Goal: Task Accomplishment & Management: Manage account settings

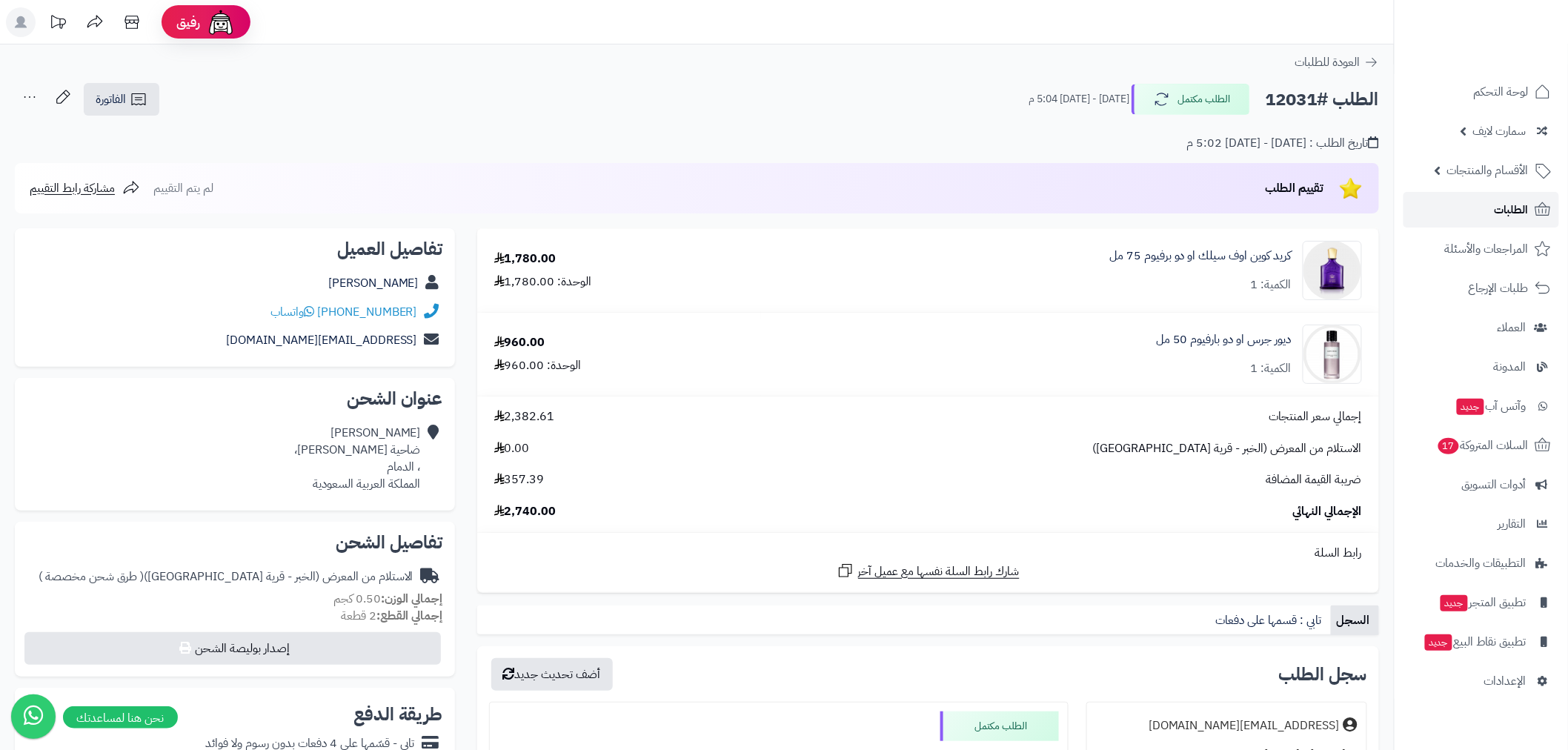
click at [1516, 210] on span "الطلبات" at bounding box center [1510, 209] width 34 height 21
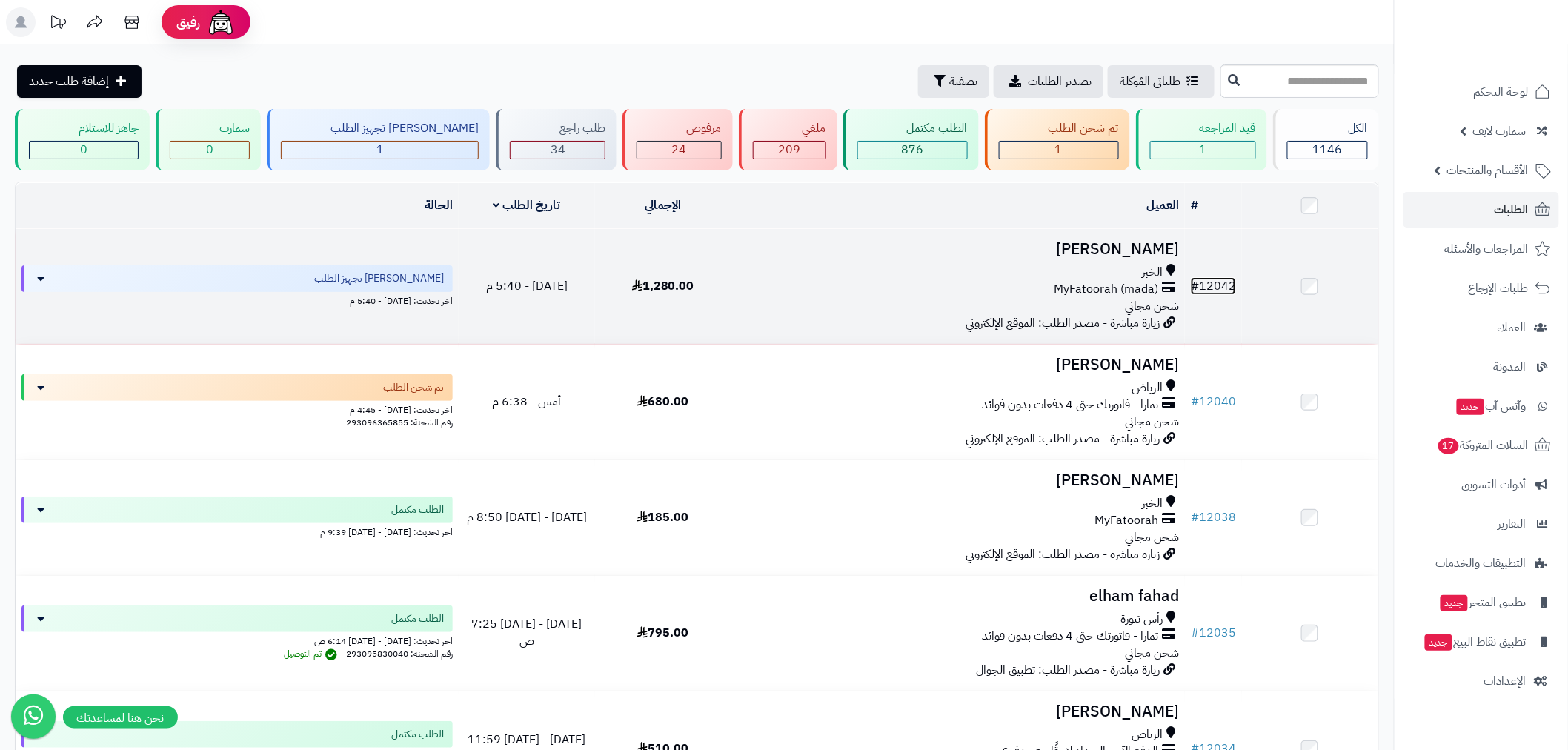
click at [1219, 282] on link "# 12042" at bounding box center [1212, 285] width 45 height 17
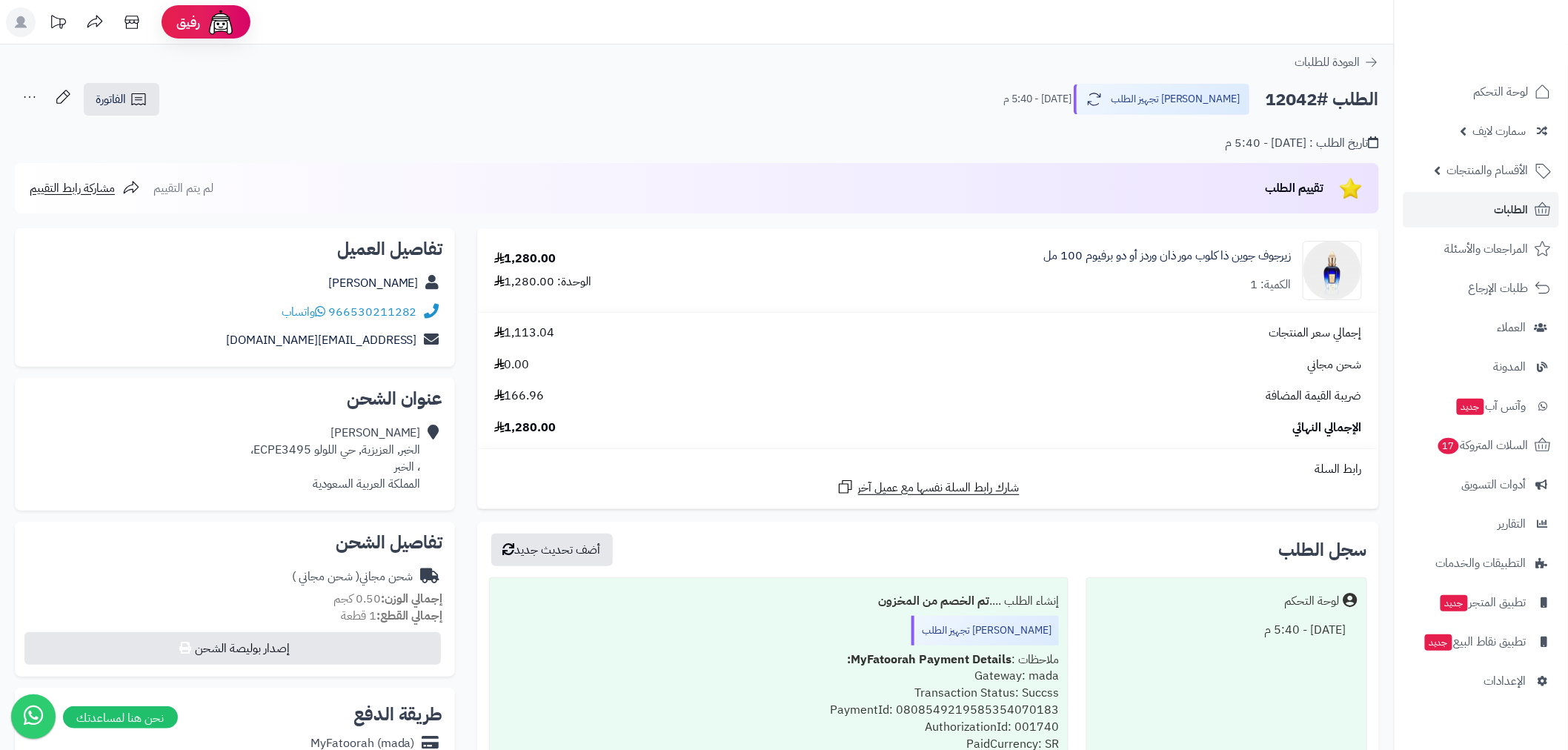
click at [443, 5] on header "رفيق ! الطلبات معالجة مكتمل إرجاع المنتجات العملاء المتواجدون الان 2352 عملاء م…" at bounding box center [784, 22] width 1568 height 45
click at [1513, 224] on link "الطلبات" at bounding box center [1481, 209] width 155 height 36
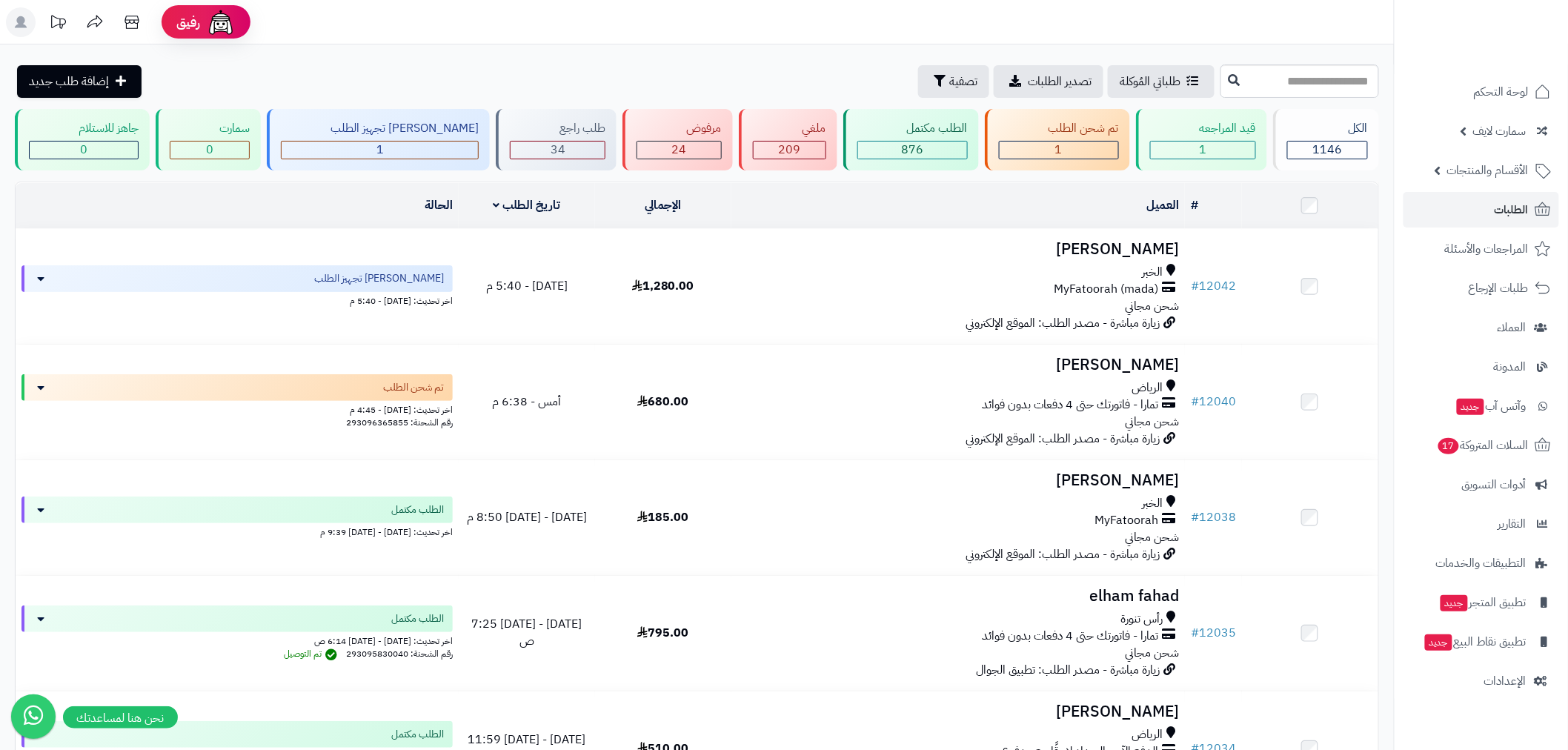
drag, startPoint x: 465, startPoint y: 82, endPoint x: 569, endPoint y: 56, distance: 107.2
click at [467, 82] on div "طلباتي المُوكلة تصدير الطلبات تصفية إضافة طلب جديد" at bounding box center [615, 81] width 1201 height 33
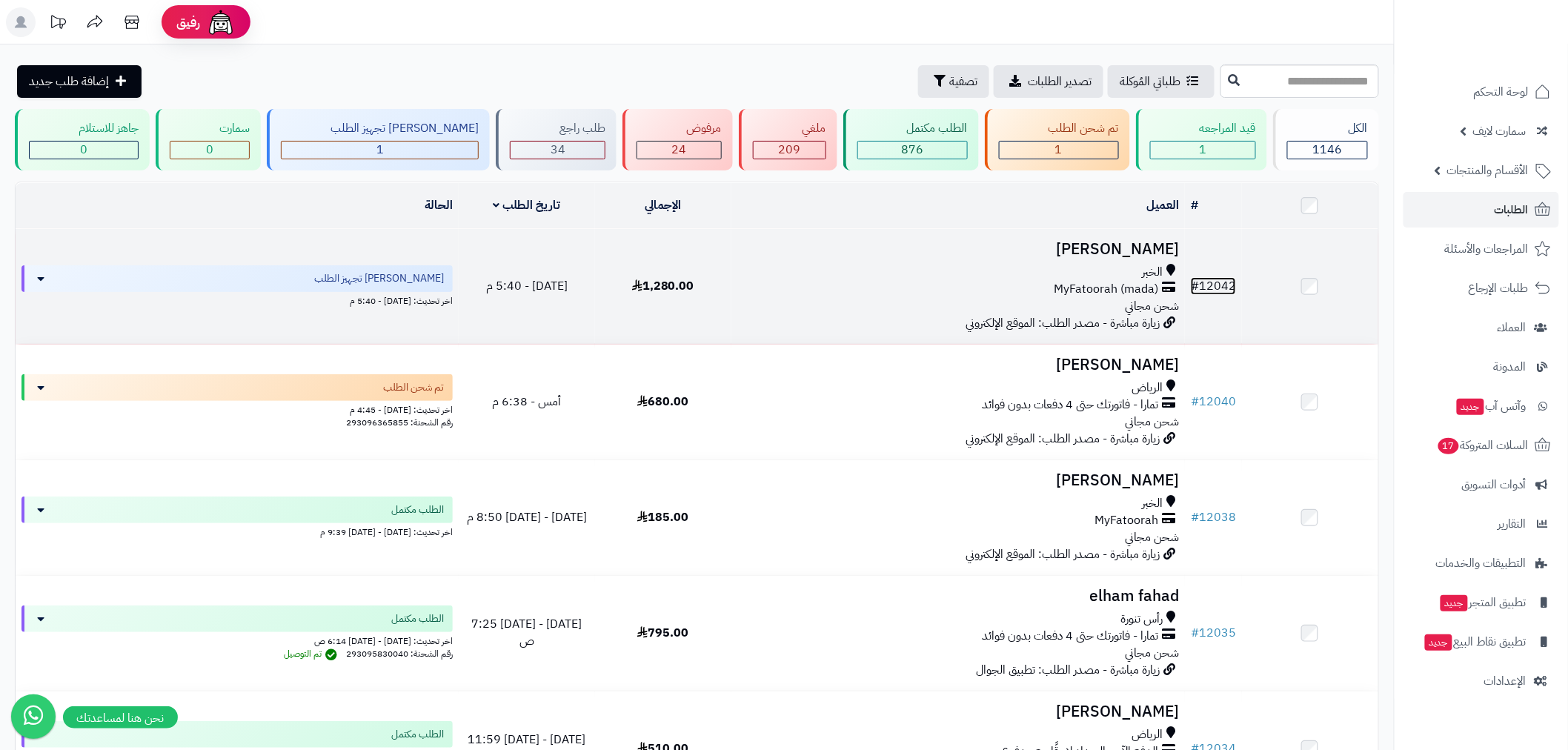
click at [1224, 280] on link "# 12042" at bounding box center [1212, 285] width 45 height 17
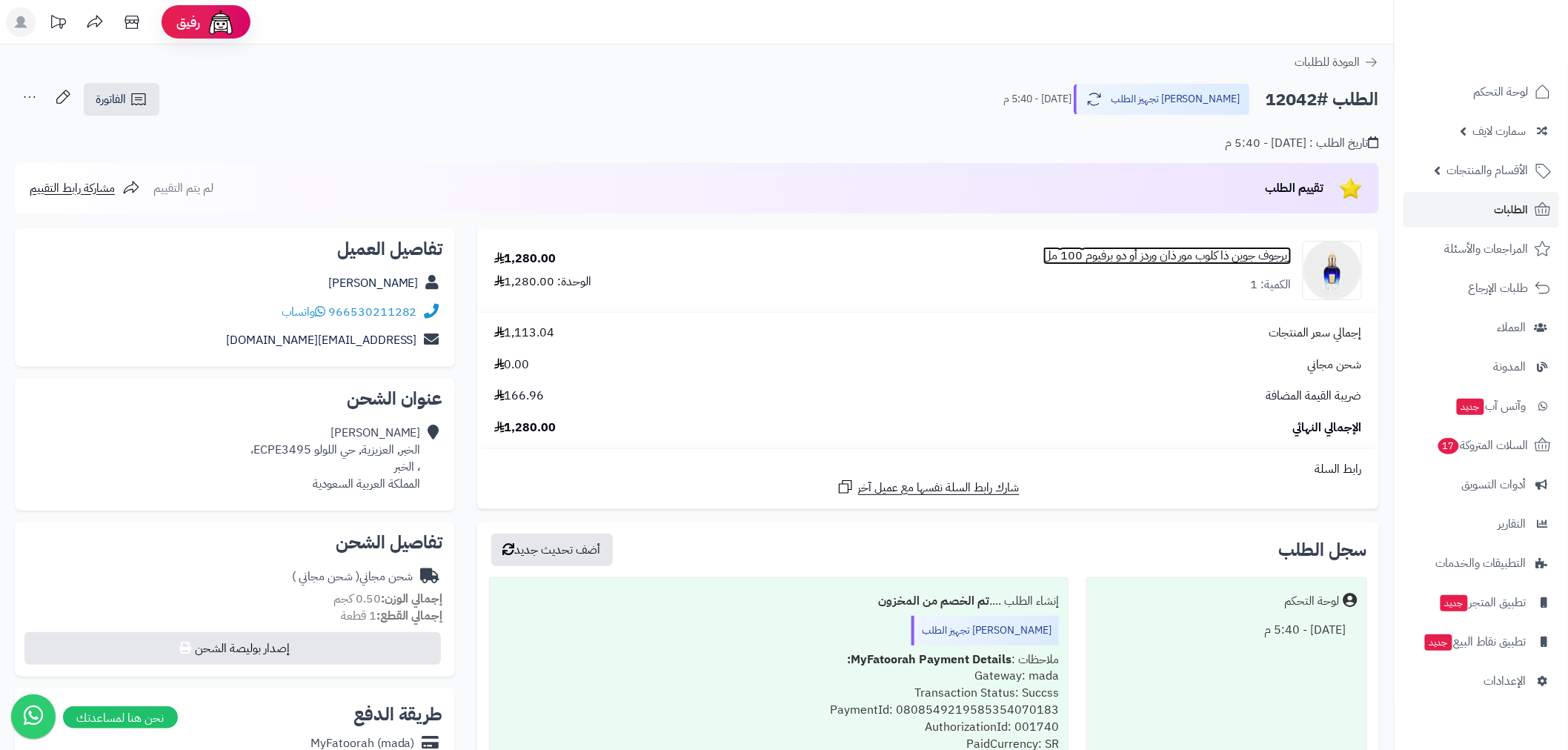
click at [1228, 256] on link "زيرجوف جوين ذا كلوب مور ذان وردز أو دو برفيوم 100 مل" at bounding box center [1167, 256] width 248 height 17
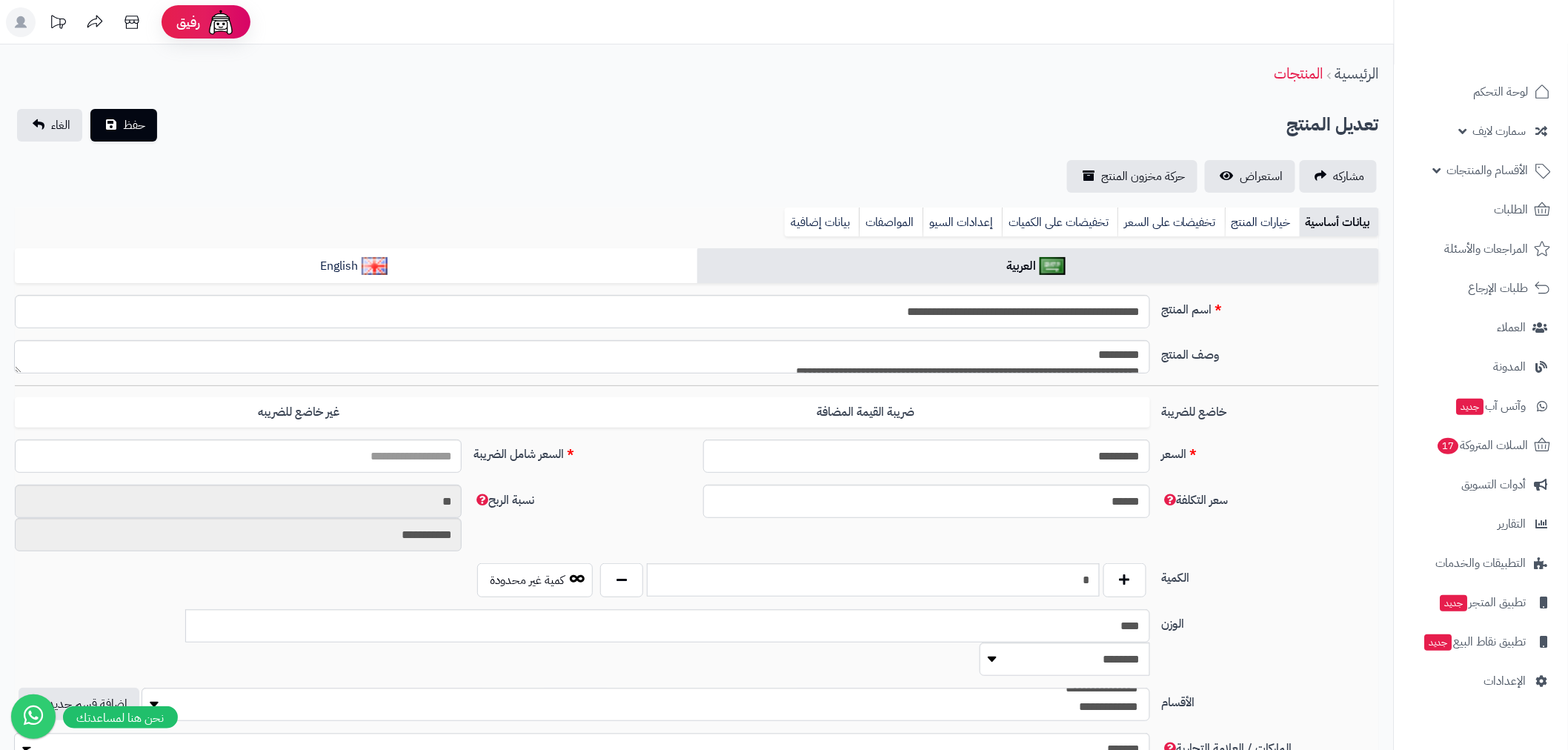
scroll to position [256, 0]
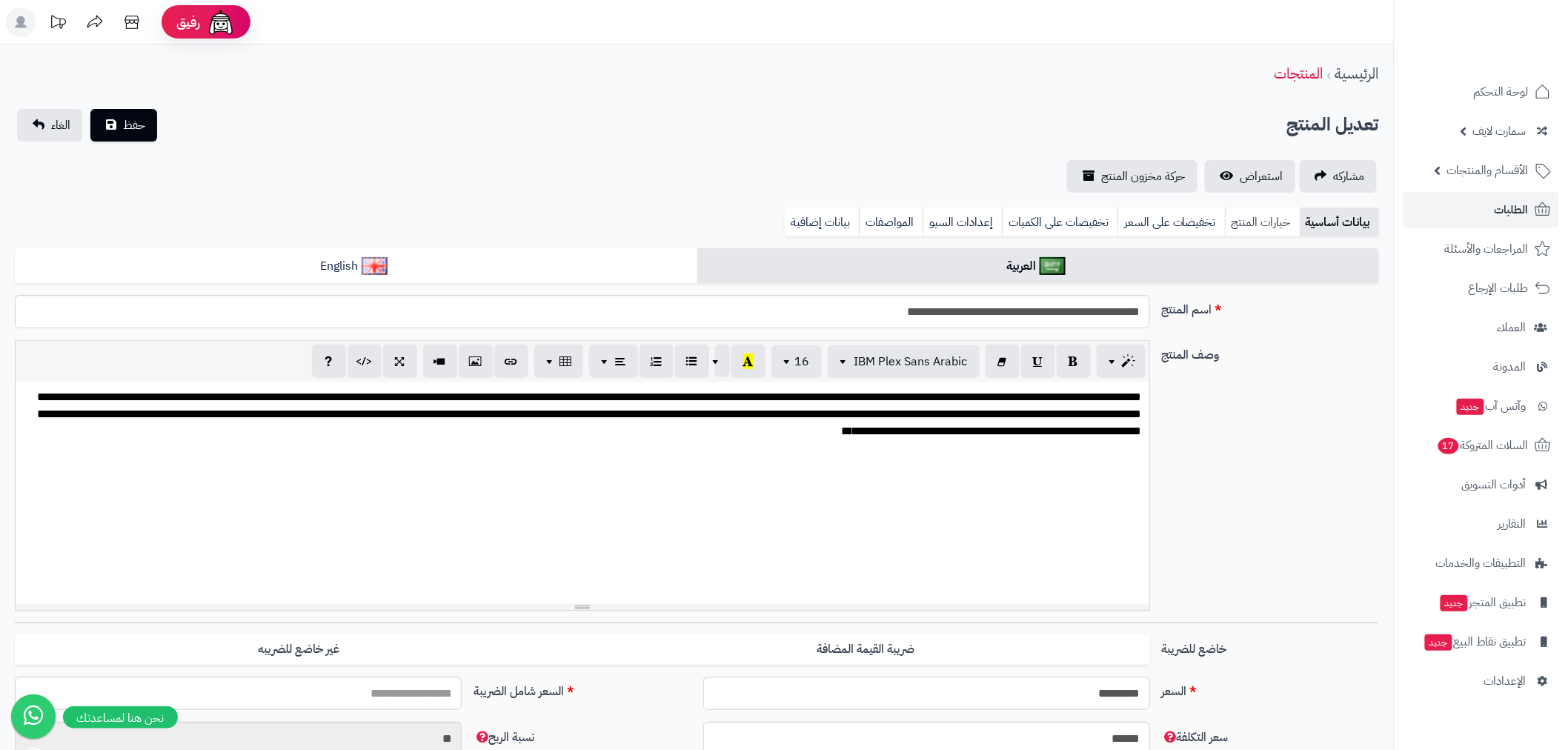
type input "*******"
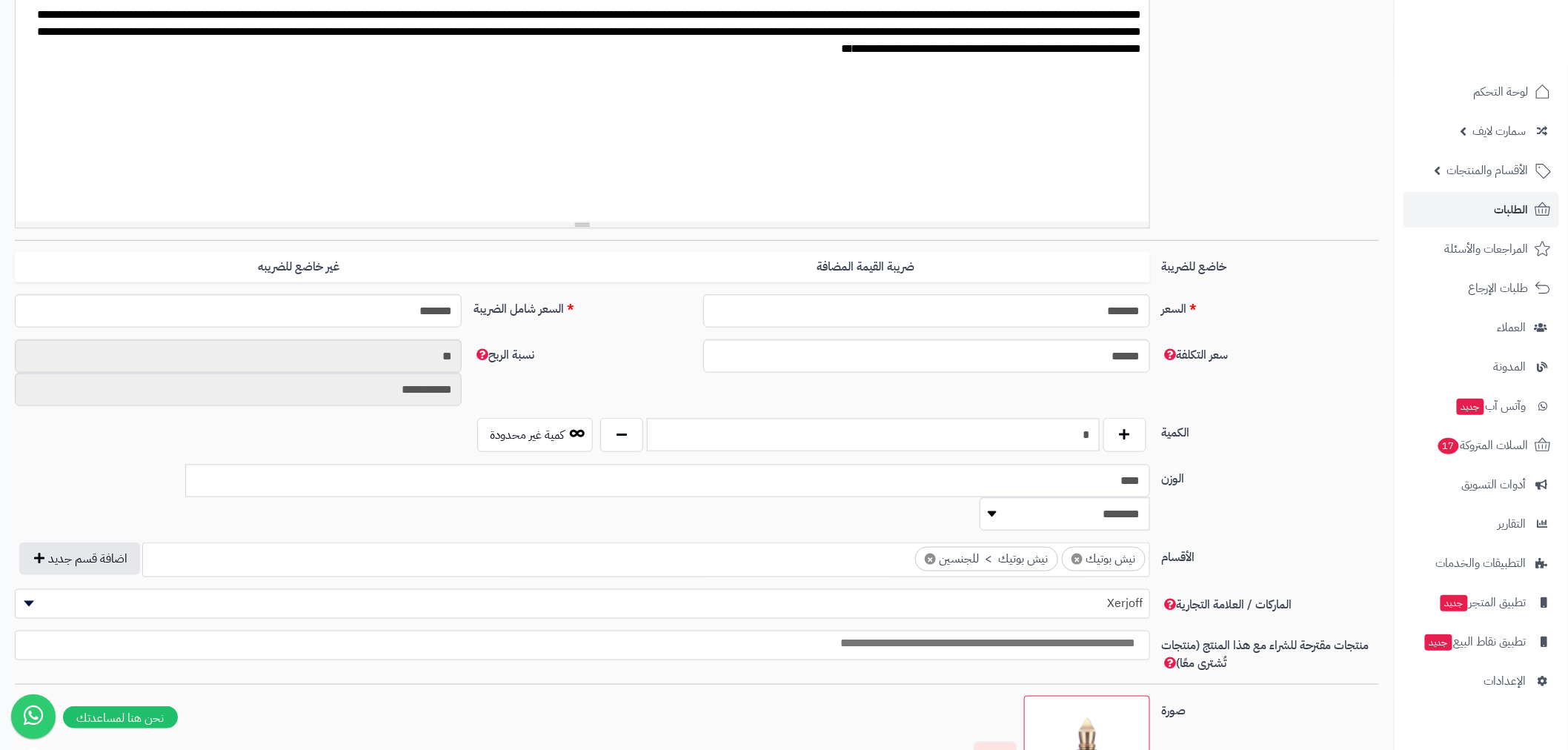
scroll to position [384, 0]
